Goal: Task Accomplishment & Management: Complete application form

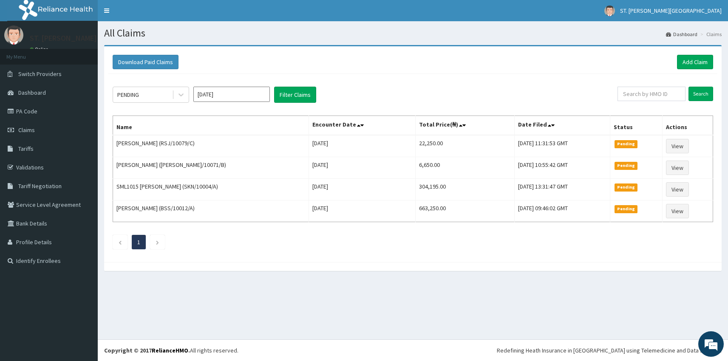
click at [695, 63] on link "Add Claim" at bounding box center [695, 62] width 36 height 14
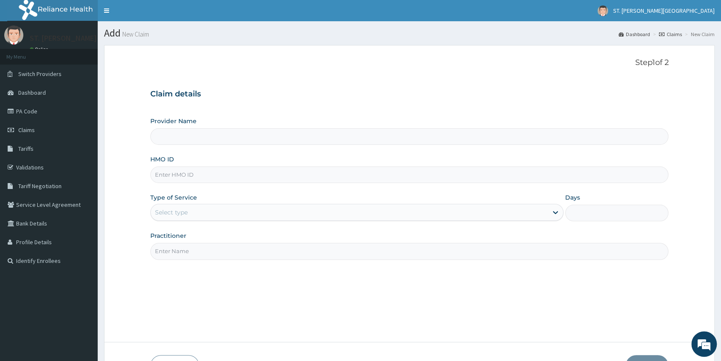
click at [191, 175] on input "HMO ID" at bounding box center [409, 175] width 519 height 17
paste input "BRN/10013/A"
type input "BRN/10013/A"
type input "[GEOGRAPHIC_DATA]- [GEOGRAPHIC_DATA]"
type input "BRN/10013/A"
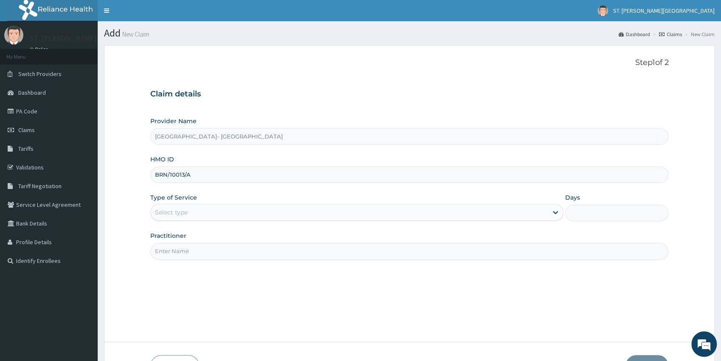
drag, startPoint x: 188, startPoint y: 212, endPoint x: 177, endPoint y: 221, distance: 13.6
click at [187, 212] on div "Select type" at bounding box center [349, 213] width 397 height 14
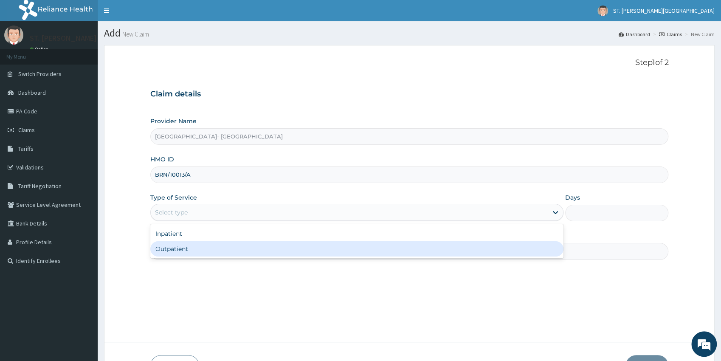
click at [171, 248] on div "Outpatient" at bounding box center [356, 248] width 413 height 15
type input "1"
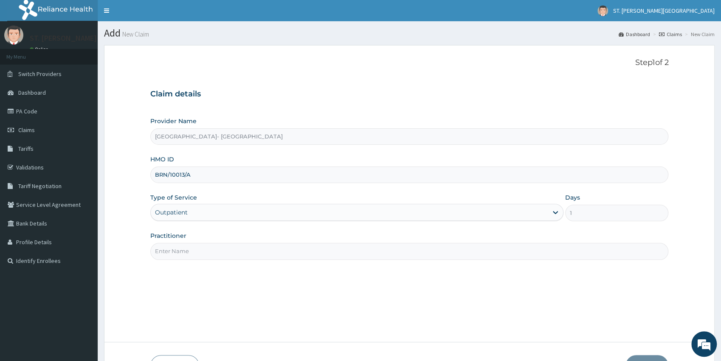
click at [171, 255] on input "Practitioner" at bounding box center [409, 251] width 519 height 17
type input "[PERSON_NAME]"
click at [646, 358] on button "Next" at bounding box center [647, 366] width 43 height 22
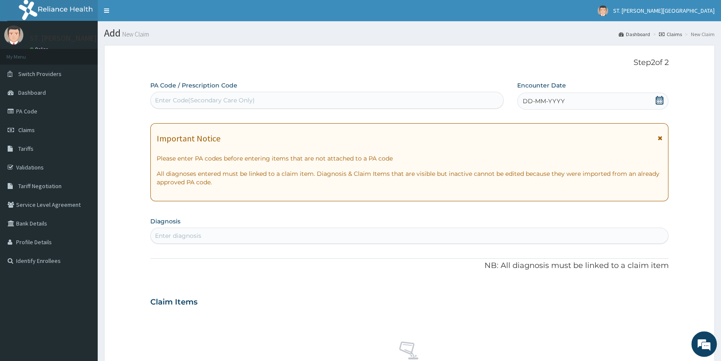
click at [175, 97] on div "Enter Code(Secondary Care Only)" at bounding box center [205, 100] width 100 height 8
paste input "PA/84447E"
type input "PA/84447E"
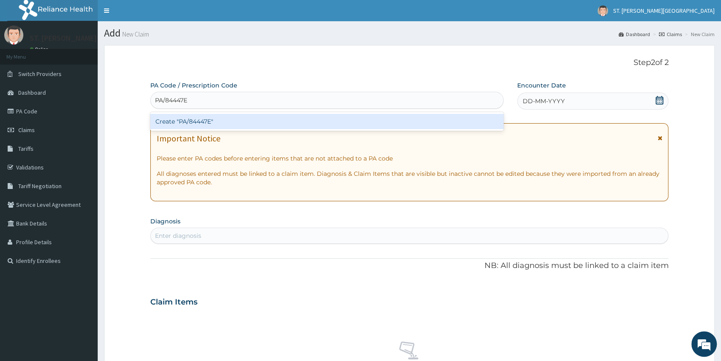
click at [189, 119] on div "Create "PA/84447E"" at bounding box center [327, 121] width 354 height 15
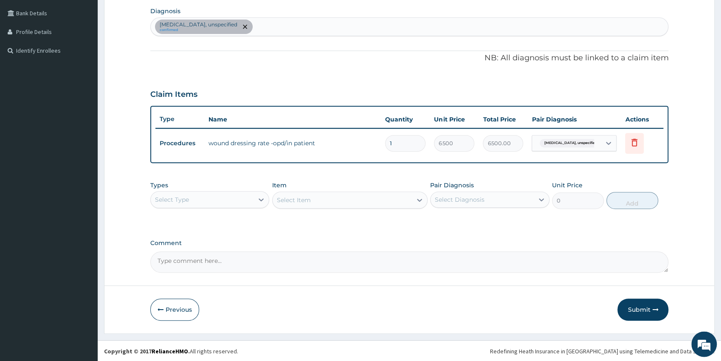
scroll to position [210, 0]
click at [199, 194] on div "Select Type" at bounding box center [202, 200] width 103 height 14
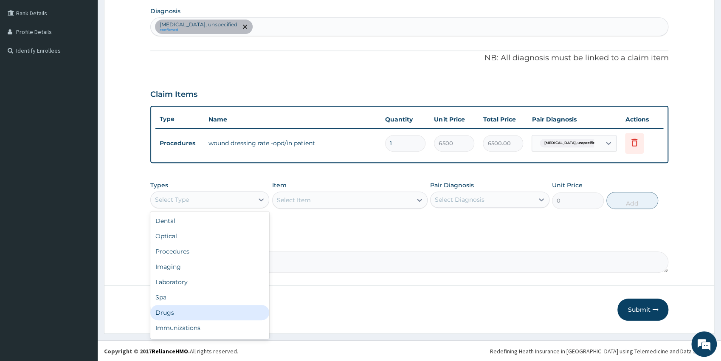
click at [177, 313] on div "Drugs" at bounding box center [209, 312] width 119 height 15
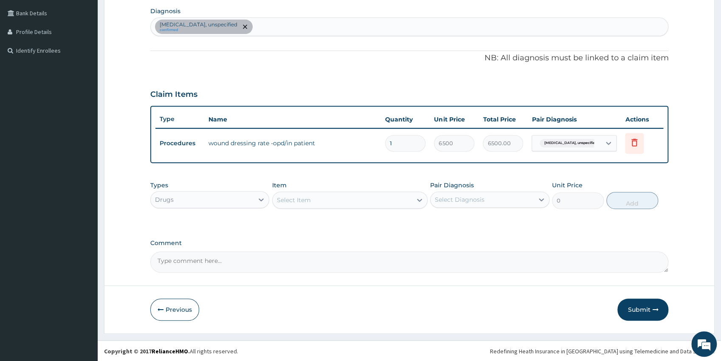
click at [315, 199] on div "Select Item" at bounding box center [342, 200] width 139 height 14
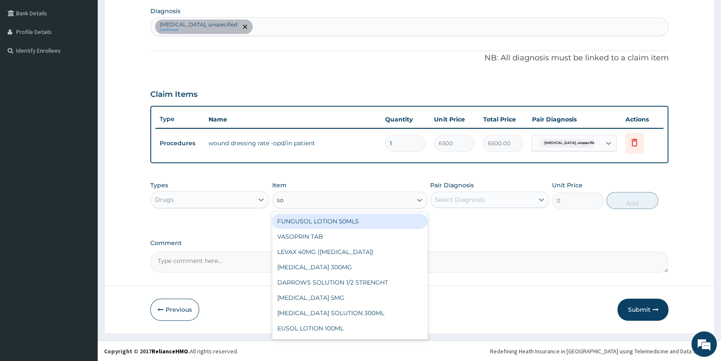
type input "sof"
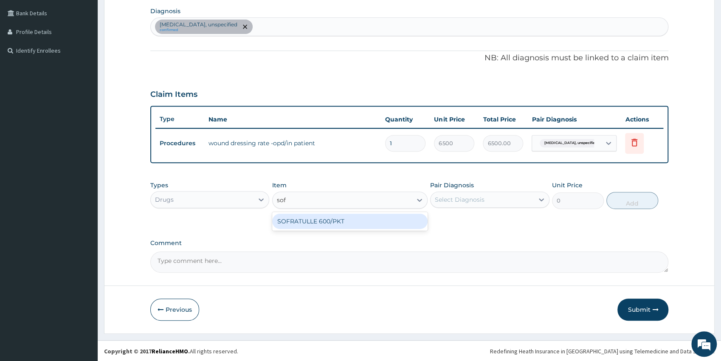
click at [325, 217] on div "SOFRATULLE 600/PKT" at bounding box center [350, 221] width 156 height 15
type input "650"
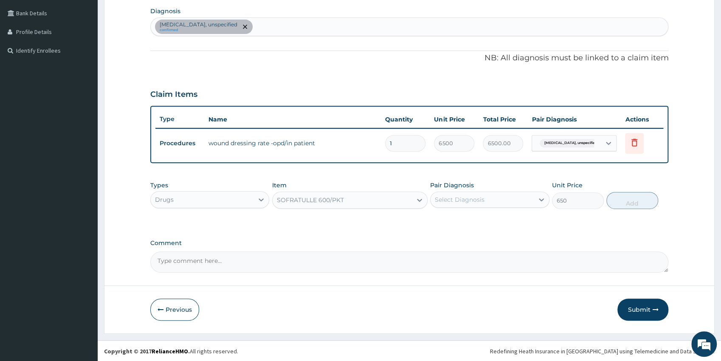
click at [459, 200] on div "Select Diagnosis" at bounding box center [460, 199] width 50 height 8
click at [463, 224] on div "[MEDICAL_DATA], unspecified" at bounding box center [489, 221] width 119 height 17
checkbox input "true"
click at [622, 198] on button "Add" at bounding box center [633, 200] width 52 height 17
type input "0"
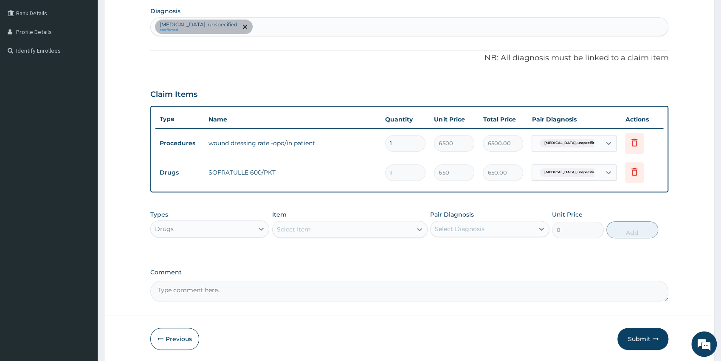
click at [303, 227] on div "Select Item" at bounding box center [294, 229] width 34 height 8
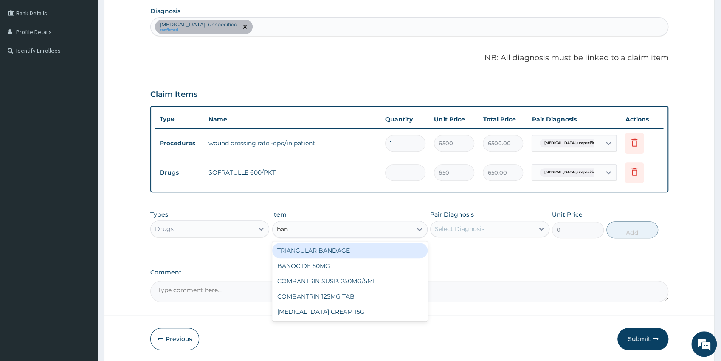
type input "band"
click at [337, 250] on div "TRIANGULAR BANDAGE" at bounding box center [350, 250] width 156 height 15
type input "975"
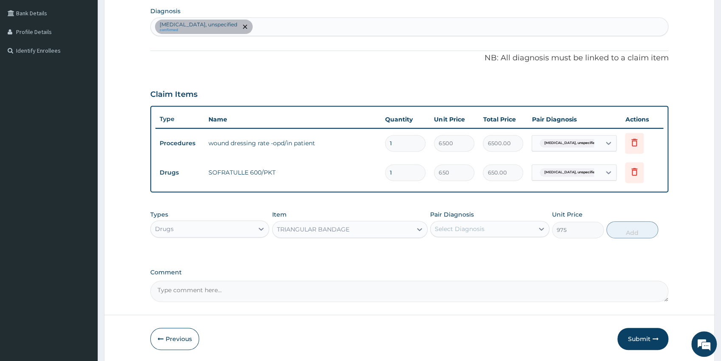
drag, startPoint x: 486, startPoint y: 225, endPoint x: 487, endPoint y: 235, distance: 10.6
click at [486, 227] on div "Select Diagnosis" at bounding box center [482, 229] width 103 height 14
drag, startPoint x: 482, startPoint y: 251, endPoint x: 549, endPoint y: 255, distance: 66.4
click at [483, 251] on label "[MEDICAL_DATA], unspecified" at bounding box center [490, 250] width 92 height 8
checkbox input "true"
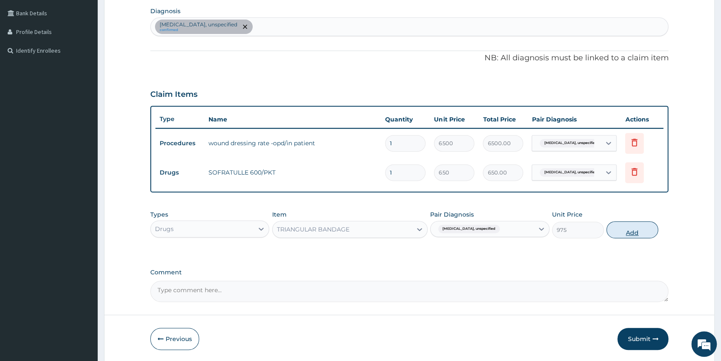
click at [616, 225] on button "Add" at bounding box center [633, 229] width 52 height 17
type input "0"
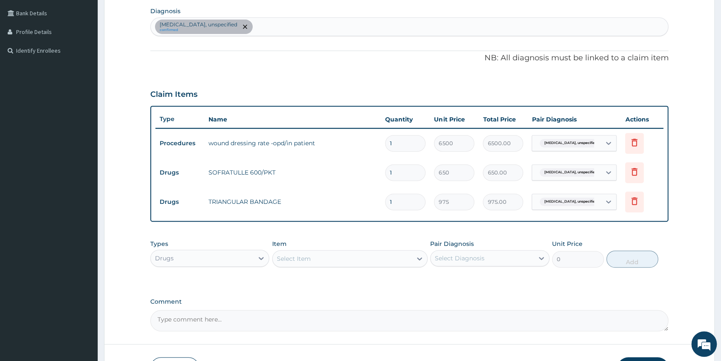
click at [660, 359] on button "Submit" at bounding box center [643, 368] width 51 height 22
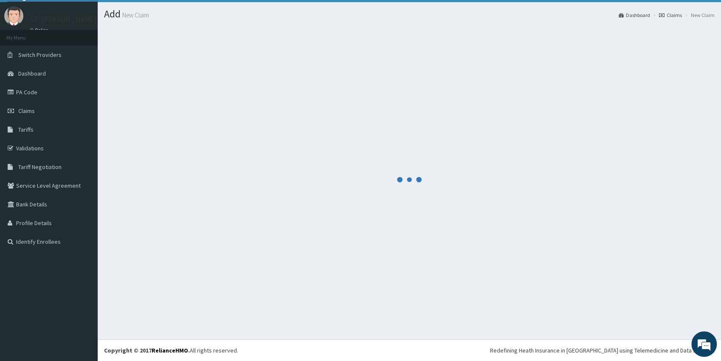
scroll to position [19, 0]
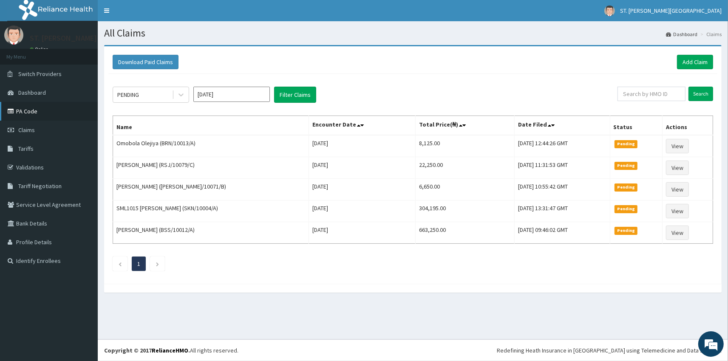
click at [44, 110] on link "PA Code" at bounding box center [49, 111] width 98 height 19
